Goal: Feedback & Contribution: Contribute content

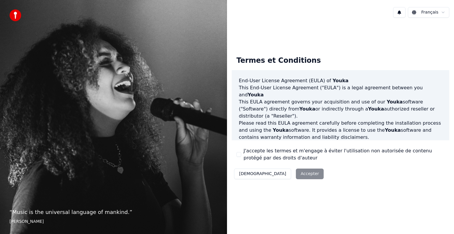
click at [281, 172] on div "Décliner Accepter" at bounding box center [279, 174] width 94 height 15
click at [278, 175] on div "Décliner Accepter" at bounding box center [279, 174] width 94 height 15
click at [248, 173] on button "Décliner" at bounding box center [262, 174] width 57 height 11
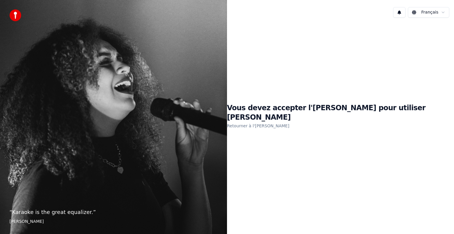
click at [298, 115] on h1 "Vous devez accepter l'EULA pour utiliser Youka" at bounding box center [340, 113] width 227 height 19
click at [289, 121] on link "Retourner à l'EULA" at bounding box center [258, 125] width 62 height 9
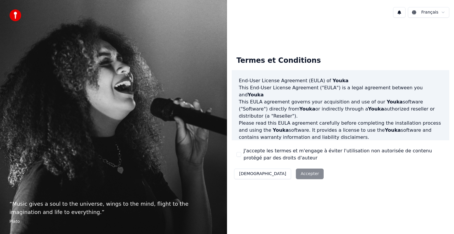
click at [280, 175] on div "Décliner Accepter" at bounding box center [279, 174] width 94 height 15
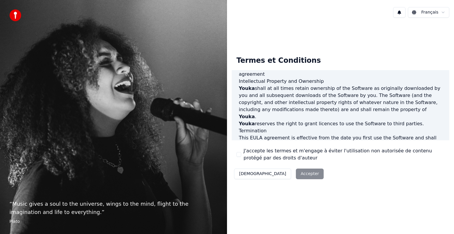
scroll to position [319, 0]
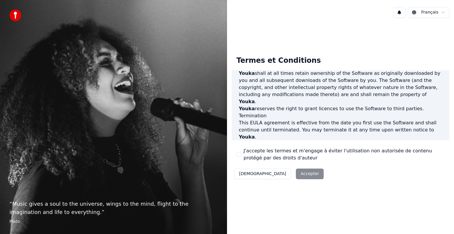
drag, startPoint x: 236, startPoint y: 154, endPoint x: 240, endPoint y: 158, distance: 5.7
click at [237, 155] on button "J'accepte les termes et m'engage à éviter l'utilisation non autorisée de conten…" at bounding box center [238, 154] width 5 height 5
click at [296, 172] on button "Accepter" at bounding box center [310, 174] width 28 height 11
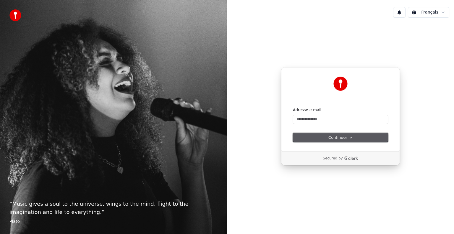
drag, startPoint x: 342, startPoint y: 137, endPoint x: 291, endPoint y: 164, distance: 57.2
click at [341, 138] on span "Continuer" at bounding box center [340, 137] width 24 height 5
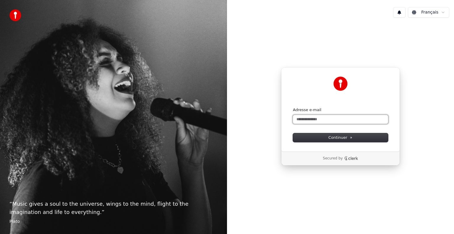
click at [307, 120] on input "Adresse e-mail" at bounding box center [340, 119] width 95 height 9
click at [334, 137] on span "Continuer" at bounding box center [340, 137] width 24 height 5
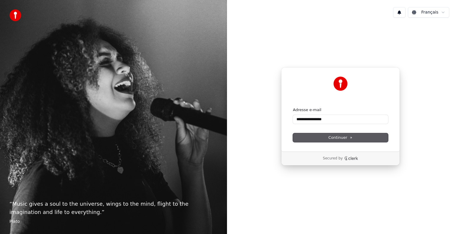
type input "**********"
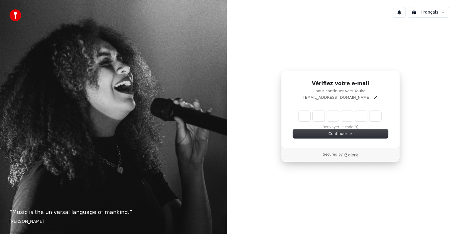
type input "*"
type input "**"
type input "*"
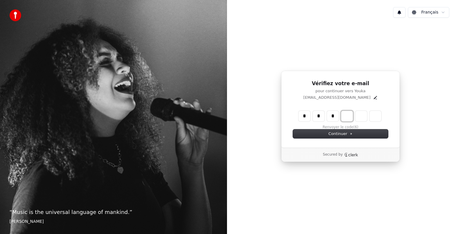
type input "***"
type input "*"
type input "****"
type input "*"
type input "******"
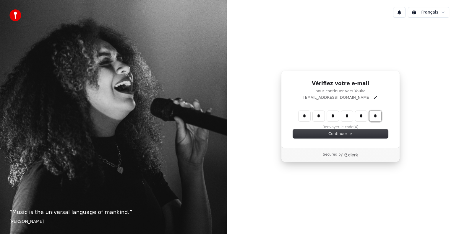
type input "*"
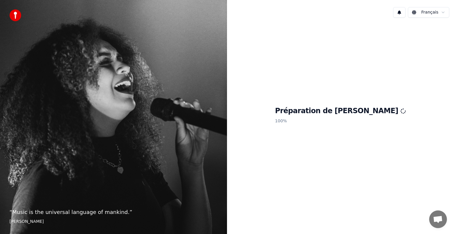
drag, startPoint x: 322, startPoint y: 142, endPoint x: 325, endPoint y: 138, distance: 4.3
click at [324, 139] on div "Préparation de Youka 100 %" at bounding box center [340, 116] width 227 height 188
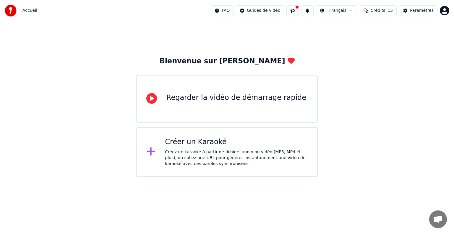
click at [197, 142] on div "Créer un Karaoké" at bounding box center [236, 142] width 143 height 9
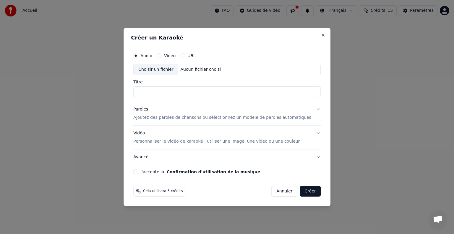
click at [169, 88] on input "Titre" at bounding box center [226, 92] width 187 height 11
type input "******"
click at [309, 109] on button "Paroles Ajoutez des paroles de chansons ou sélectionnez un modèle de paroles au…" at bounding box center [226, 114] width 187 height 24
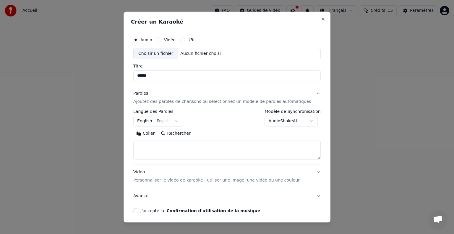
click at [179, 121] on button "English English" at bounding box center [158, 121] width 50 height 11
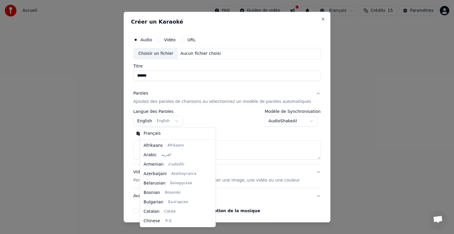
scroll to position [47, 0]
select select "**"
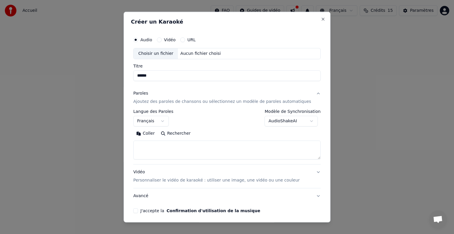
click at [183, 154] on textarea at bounding box center [226, 150] width 187 height 19
paste textarea "**********"
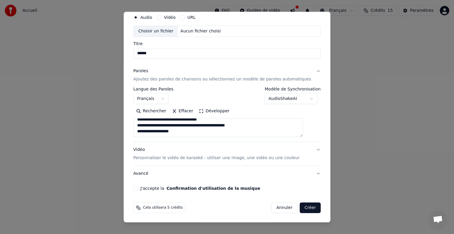
scroll to position [0, 0]
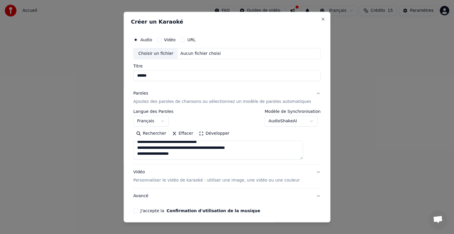
type textarea "**********"
click at [166, 52] on div "Choisir un fichier" at bounding box center [155, 53] width 44 height 11
type input "**********"
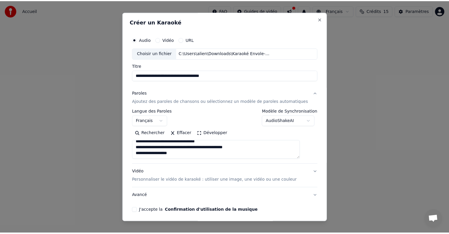
scroll to position [22, 0]
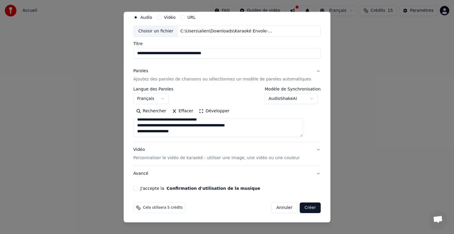
click at [300, 206] on button "Créer" at bounding box center [310, 208] width 21 height 11
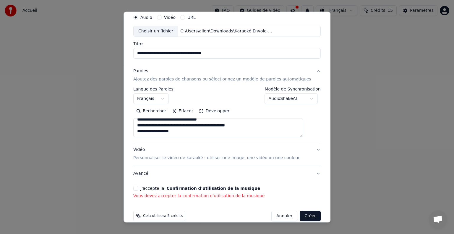
drag, startPoint x: 143, startPoint y: 188, endPoint x: 146, endPoint y: 195, distance: 7.8
click at [138, 189] on button "J'accepte la Confirmation d'utilisation de la musique" at bounding box center [135, 188] width 5 height 5
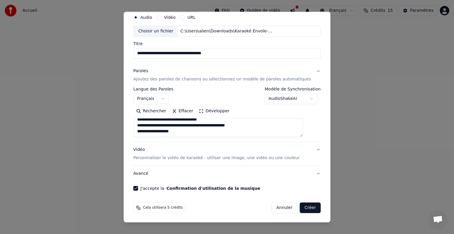
click at [300, 206] on button "Créer" at bounding box center [310, 208] width 21 height 11
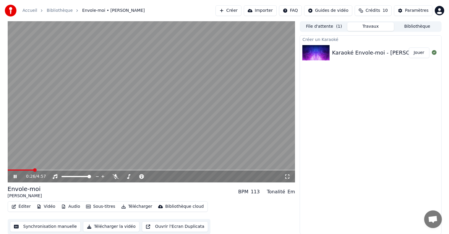
click at [14, 176] on icon at bounding box center [15, 177] width 3 height 4
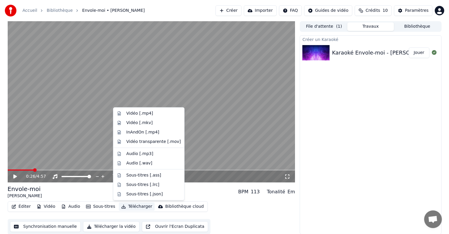
click at [126, 207] on button "Télécharger" at bounding box center [137, 207] width 36 height 8
click at [133, 113] on div "Vidéo [.mp4]" at bounding box center [139, 114] width 27 height 6
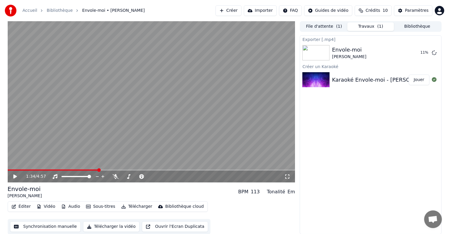
click at [98, 172] on span at bounding box center [99, 171] width 4 height 4
click at [418, 53] on button "Afficher" at bounding box center [416, 53] width 26 height 11
click at [353, 161] on div "Exporter [.mp4] Envole-moi [PERSON_NAME] Afficher Créer un Karaoké Karaoké Envo…" at bounding box center [369, 134] width 141 height 199
click at [417, 50] on button "Afficher" at bounding box center [416, 53] width 26 height 11
click at [355, 167] on div "Exporter [.mp4] Envole-moi [PERSON_NAME] Afficher Créer un Karaoké Karaoké Envo…" at bounding box center [369, 134] width 141 height 199
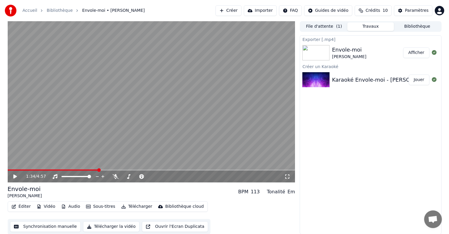
click at [112, 226] on button "Télécharger la vidéo" at bounding box center [111, 227] width 56 height 11
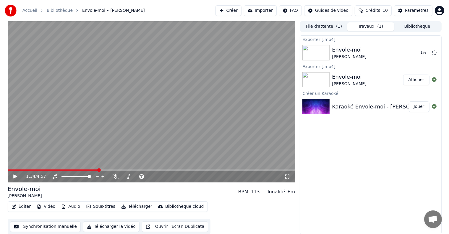
click at [417, 26] on button "Bibliothèque" at bounding box center [417, 26] width 47 height 9
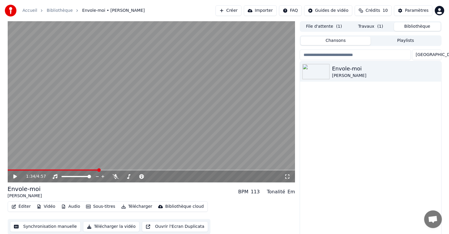
click at [366, 25] on button "Travaux ( 1 )" at bounding box center [370, 26] width 47 height 9
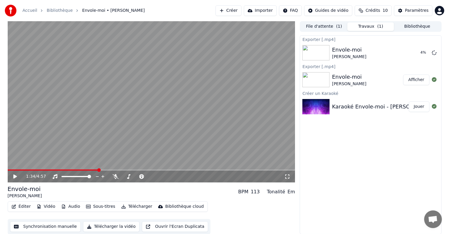
click at [129, 207] on button "Télécharger" at bounding box center [137, 207] width 36 height 8
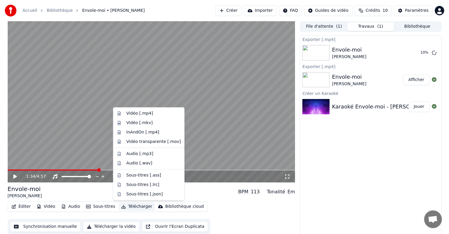
click at [382, 188] on div "Exporter [.mp4] Envole-moi [PERSON_NAME] 10 % Exporter [.mp4] Envole-moi [PERSO…" at bounding box center [369, 134] width 141 height 199
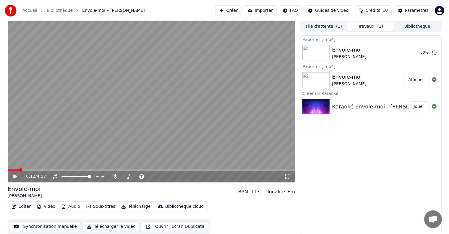
click at [19, 171] on span at bounding box center [21, 171] width 4 height 4
drag, startPoint x: 18, startPoint y: 168, endPoint x: 0, endPoint y: 172, distance: 18.4
click at [0, 171] on div "0:08 / 4:57 Envole-moi [PERSON_NAME] BPM 113 Tonalité Em Éditer Vidéo Audio Sou…" at bounding box center [224, 128] width 449 height 214
click at [14, 176] on icon at bounding box center [15, 177] width 4 height 4
click at [116, 176] on icon at bounding box center [116, 177] width 6 height 5
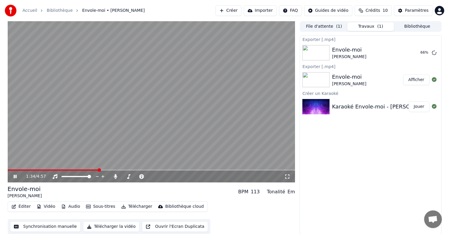
click at [14, 176] on icon at bounding box center [15, 177] width 3 height 4
click at [8, 172] on span at bounding box center [10, 171] width 4 height 4
click at [415, 52] on button "Afficher" at bounding box center [416, 53] width 26 height 11
click at [327, 146] on div "Exporter [.mp4] Envole-moi [PERSON_NAME] Afficher Exporter [.mp4] Envole-moi [P…" at bounding box center [369, 134] width 141 height 199
click at [287, 175] on icon at bounding box center [287, 177] width 6 height 5
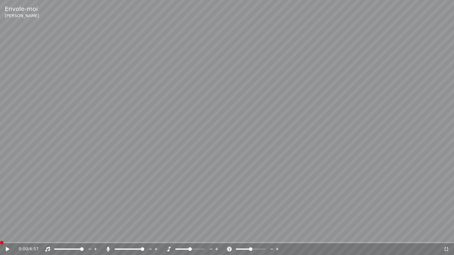
click at [446, 234] on icon at bounding box center [446, 249] width 6 height 5
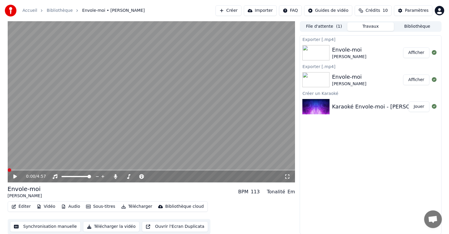
click at [286, 177] on icon at bounding box center [287, 177] width 6 height 5
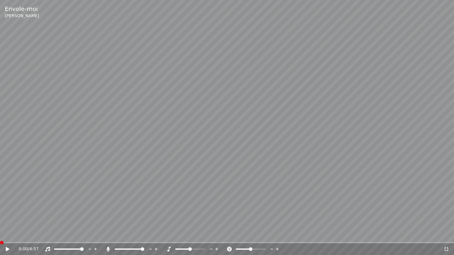
click at [6, 234] on icon at bounding box center [8, 249] width 4 height 4
click at [198, 234] on span at bounding box center [197, 249] width 4 height 4
click at [189, 234] on span at bounding box center [190, 249] width 4 height 4
click at [250, 234] on span at bounding box center [251, 249] width 4 height 4
click at [260, 234] on span at bounding box center [258, 249] width 4 height 4
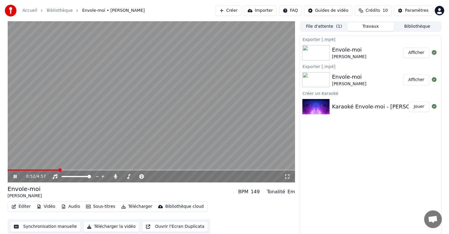
click at [14, 178] on icon at bounding box center [15, 177] width 3 height 4
click at [15, 176] on icon at bounding box center [15, 177] width 4 height 4
click at [289, 176] on icon at bounding box center [287, 177] width 6 height 5
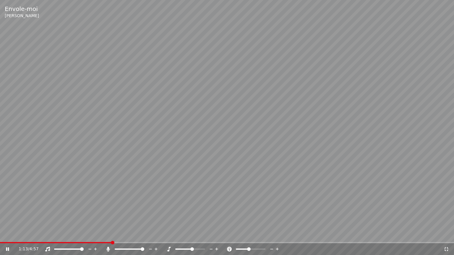
click at [192, 234] on span at bounding box center [192, 249] width 4 height 4
click at [187, 234] on span at bounding box center [188, 249] width 4 height 4
click at [120, 234] on span at bounding box center [122, 249] width 4 height 4
click at [447, 234] on icon at bounding box center [446, 249] width 6 height 5
drag, startPoint x: 447, startPoint y: 249, endPoint x: 447, endPoint y: 242, distance: 7.1
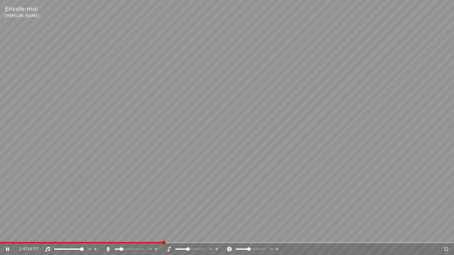
click at [447, 234] on div "1:47 / 4:57" at bounding box center [227, 248] width 454 height 13
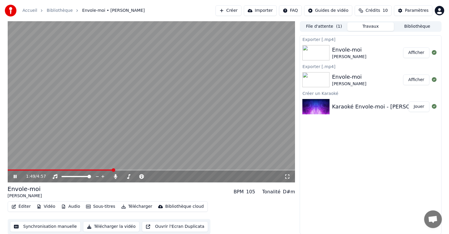
click at [16, 176] on icon at bounding box center [15, 177] width 3 height 4
